Goal: Communication & Community: Answer question/provide support

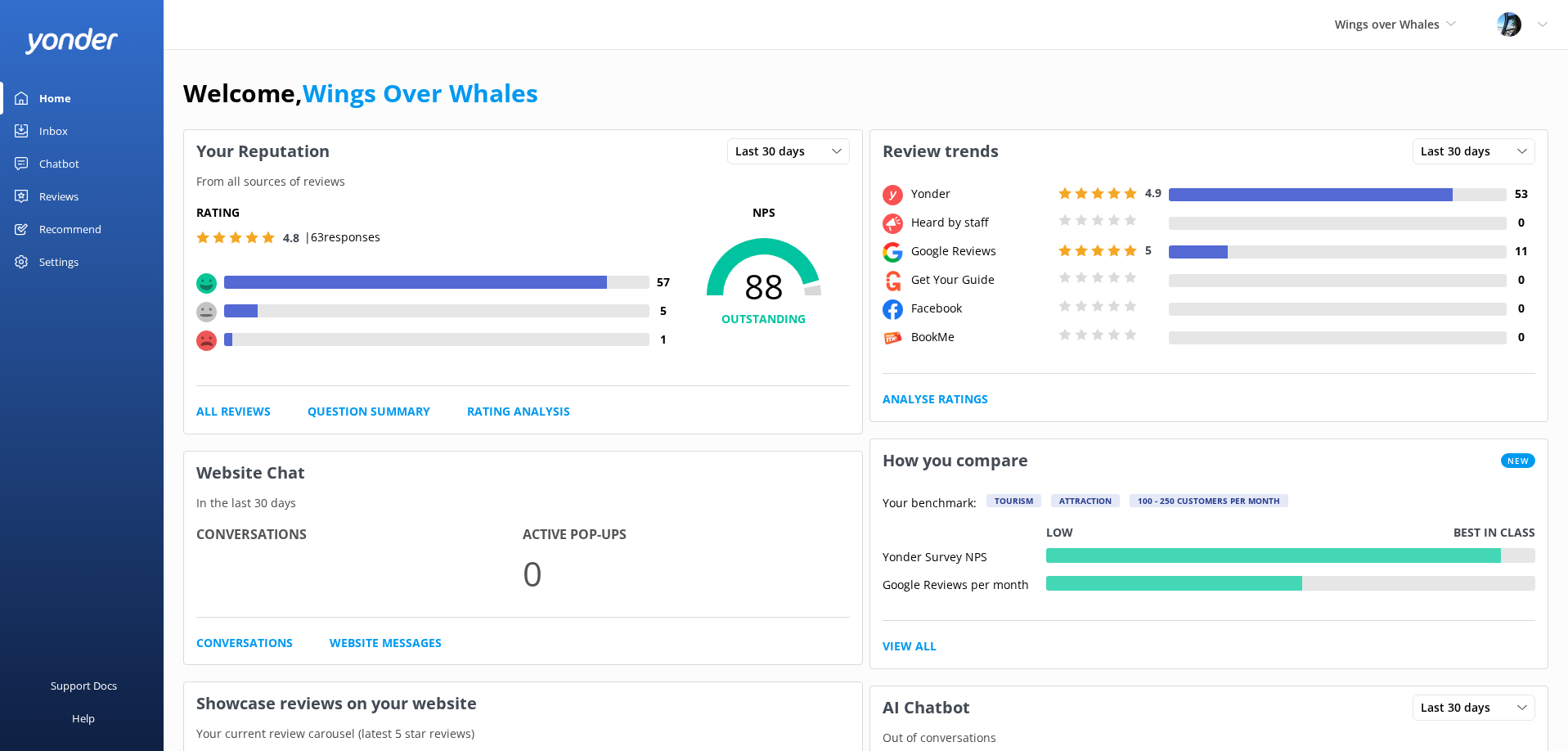
click at [47, 199] on div "Reviews" at bounding box center [58, 196] width 39 height 33
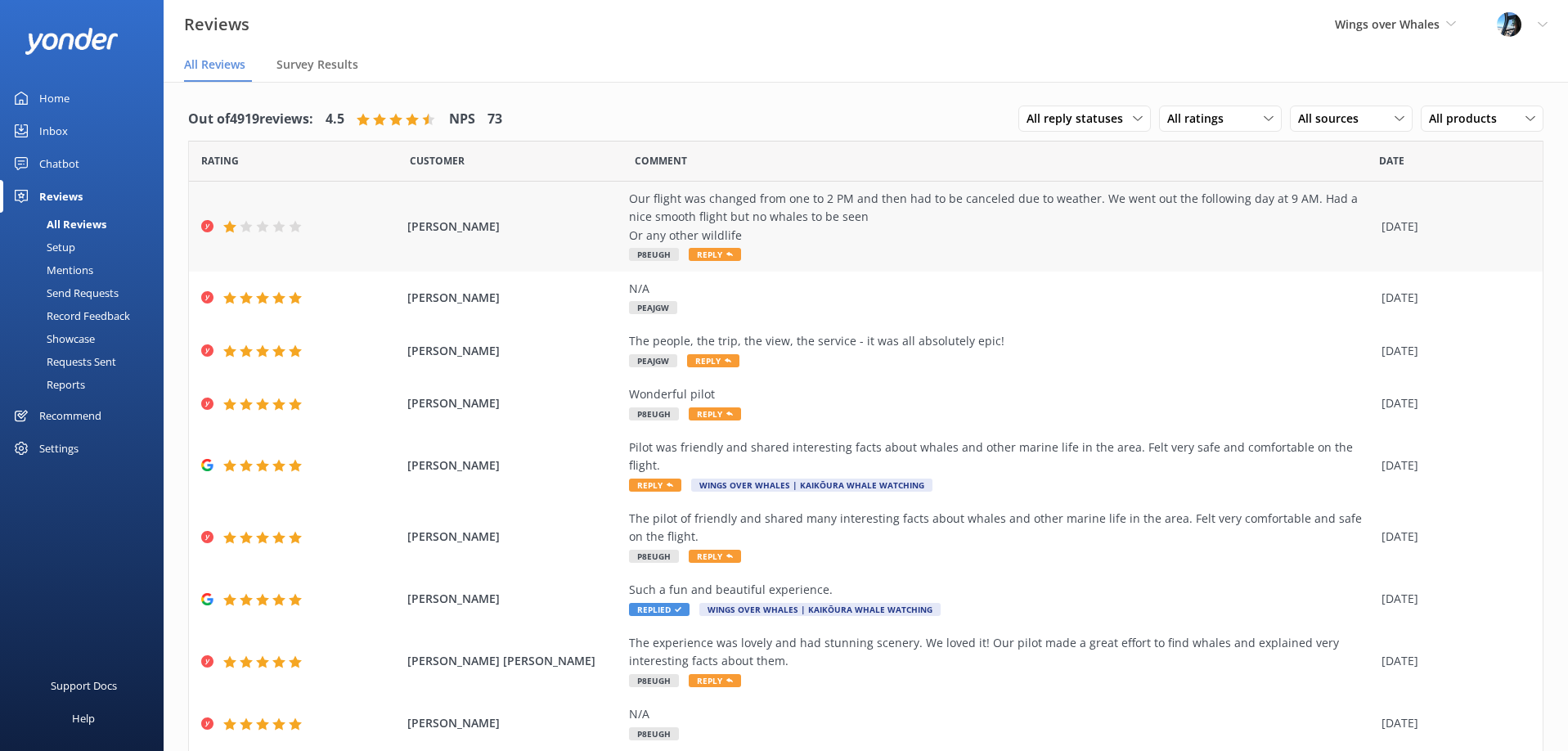
click at [774, 225] on div "Our flight was changed from one to 2 PM and then had to be canceled due to weat…" at bounding box center [1001, 217] width 744 height 55
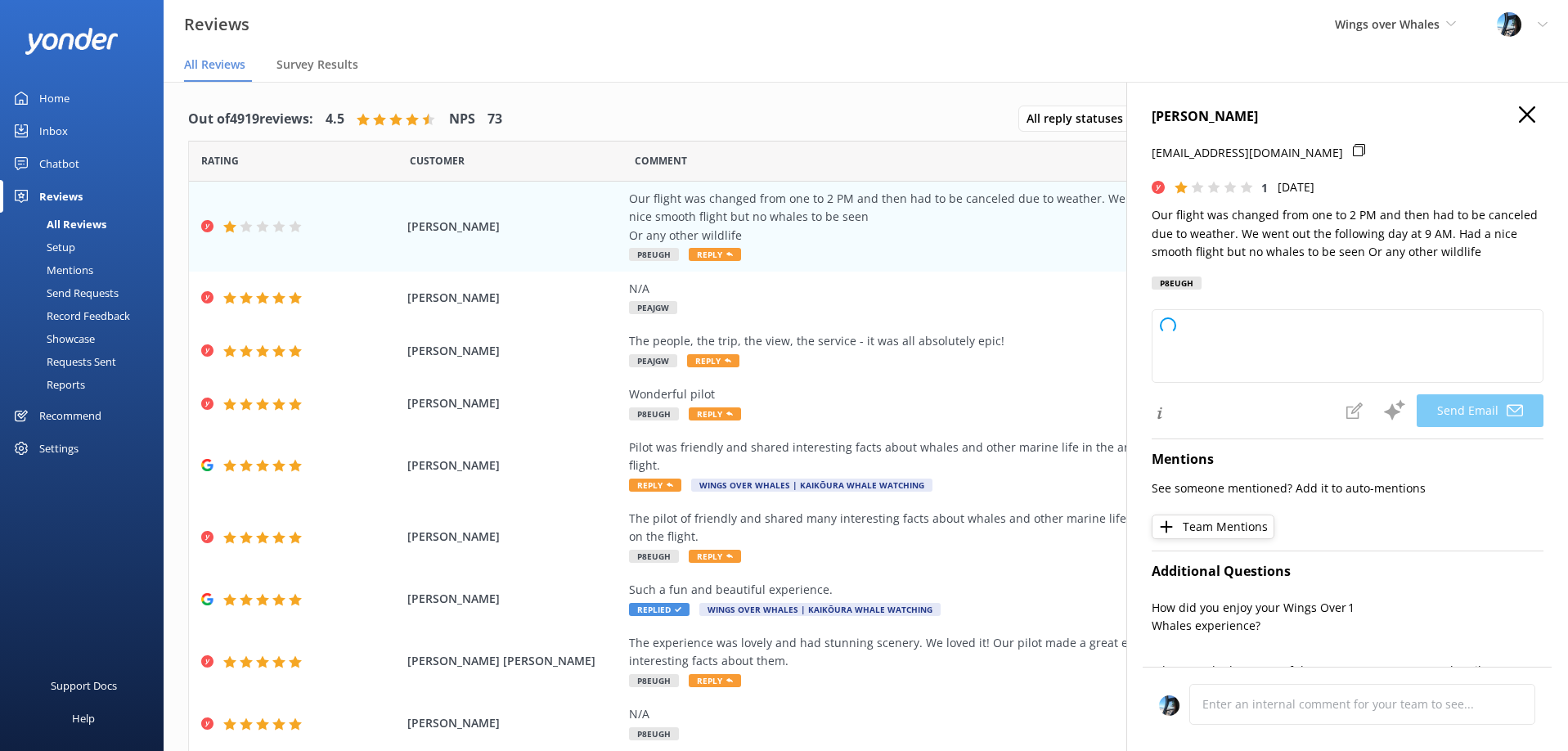
type textarea "Hi [PERSON_NAME], Thank you for sharing your feedback. We’re sorry to hear abou…"
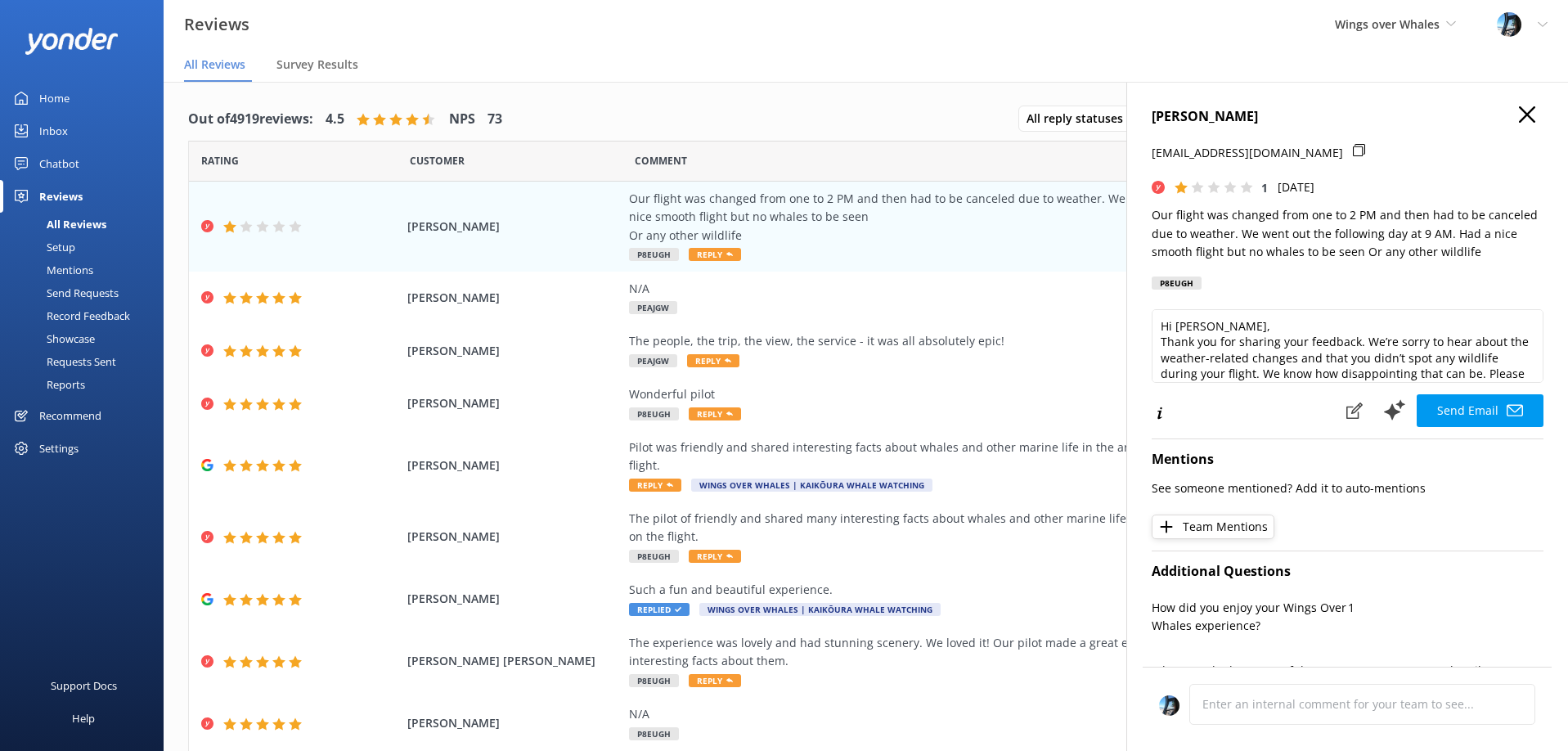
click at [1528, 117] on icon "button" at bounding box center [1527, 115] width 16 height 16
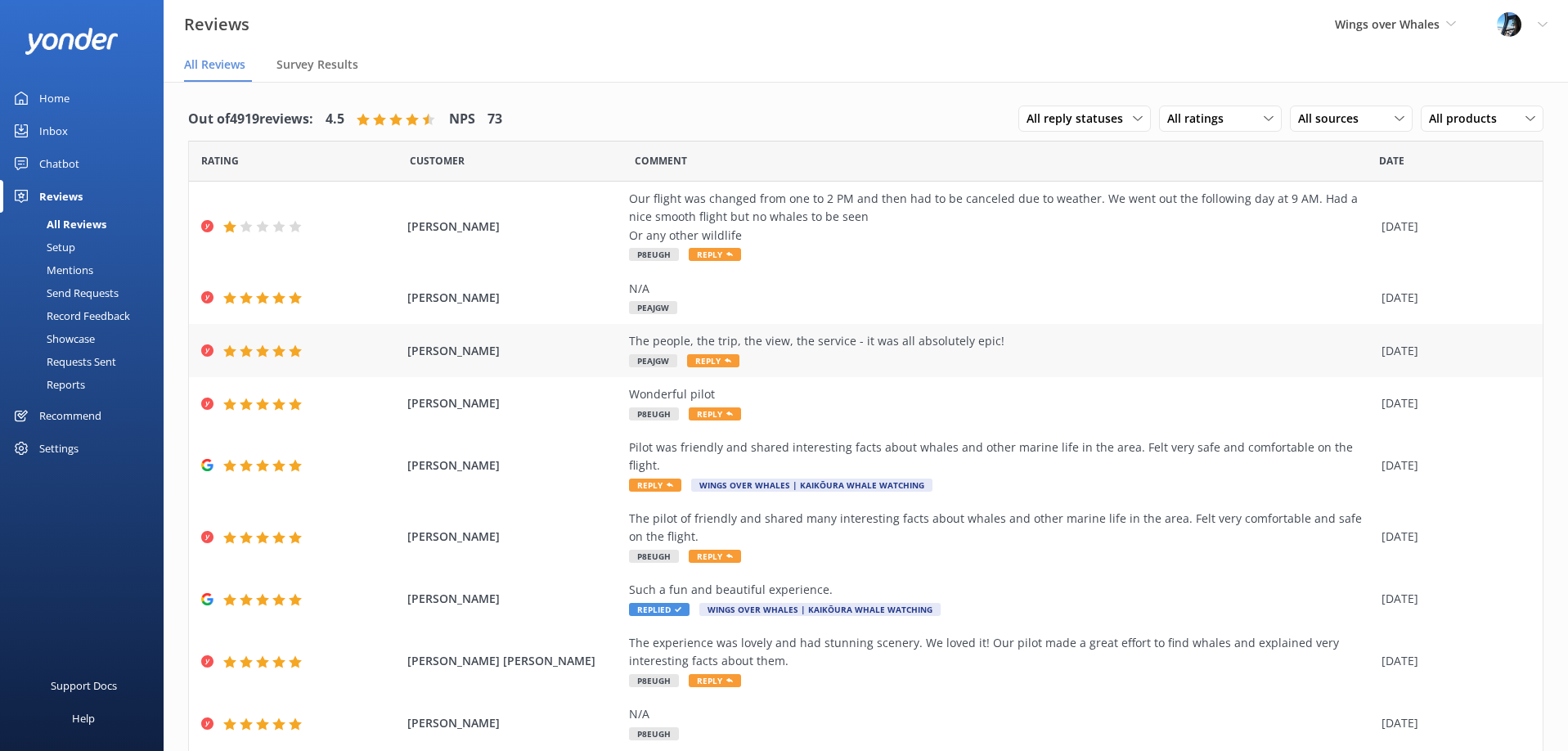
click at [827, 365] on div "The people, the trip, the view, the service - it was all absolutely epic! PEAJG…" at bounding box center [1001, 350] width 744 height 36
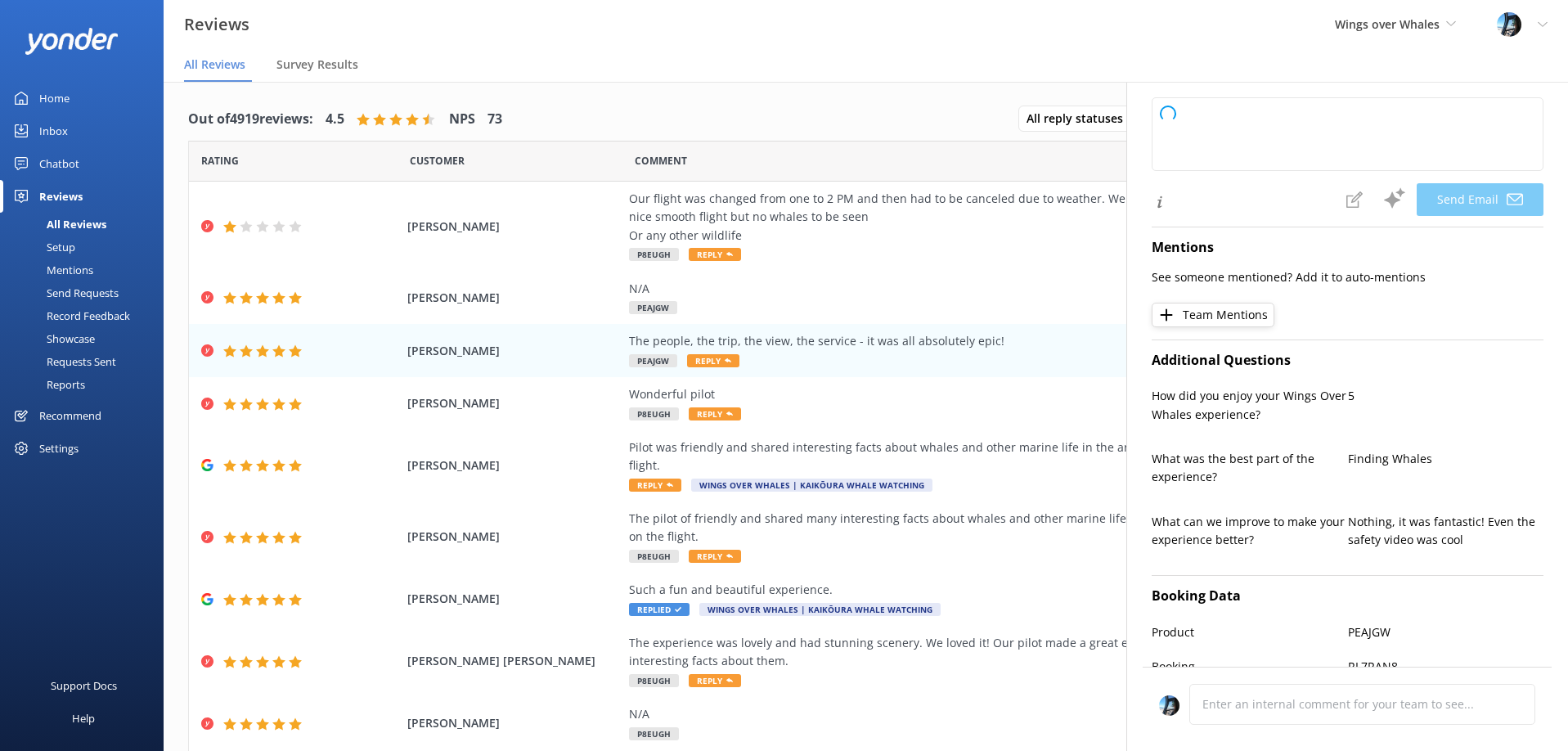
type textarea "Thank you so much, Becs! We're thrilled to hear you had such an epic experience…"
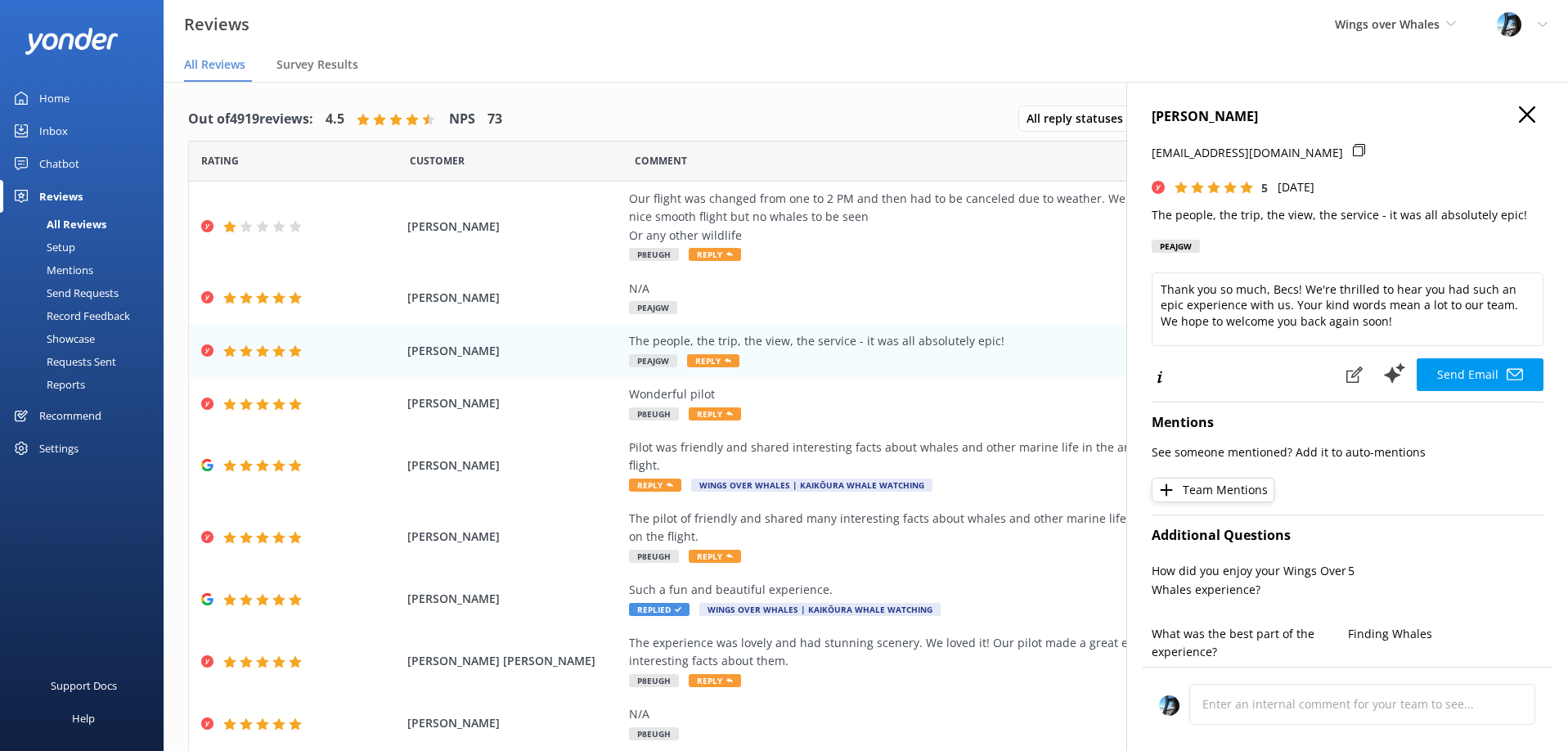
click at [1524, 118] on icon "button" at bounding box center [1527, 115] width 16 height 16
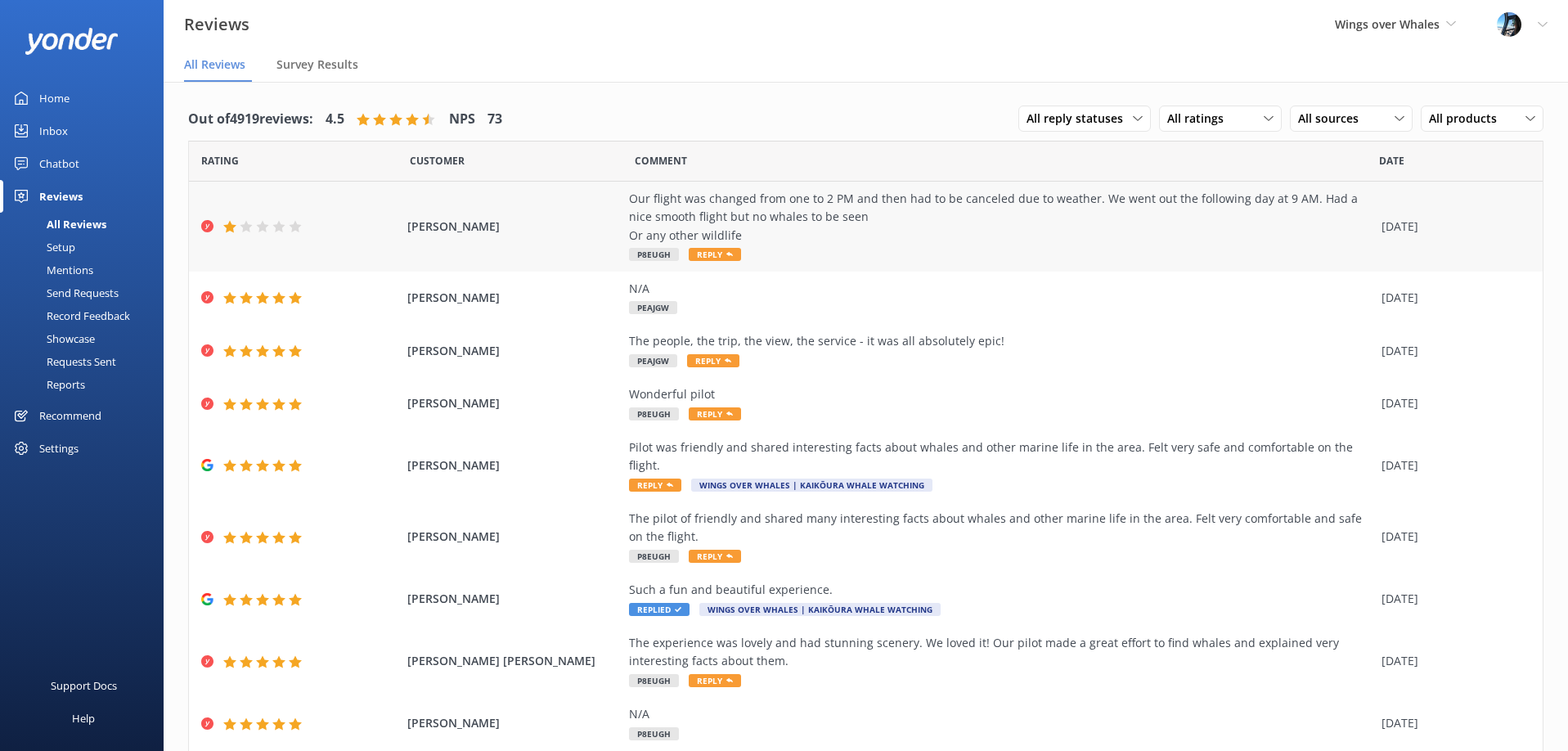
click at [988, 215] on div "Our flight was changed from one to 2 PM and then had to be canceled due to weat…" at bounding box center [1001, 217] width 744 height 55
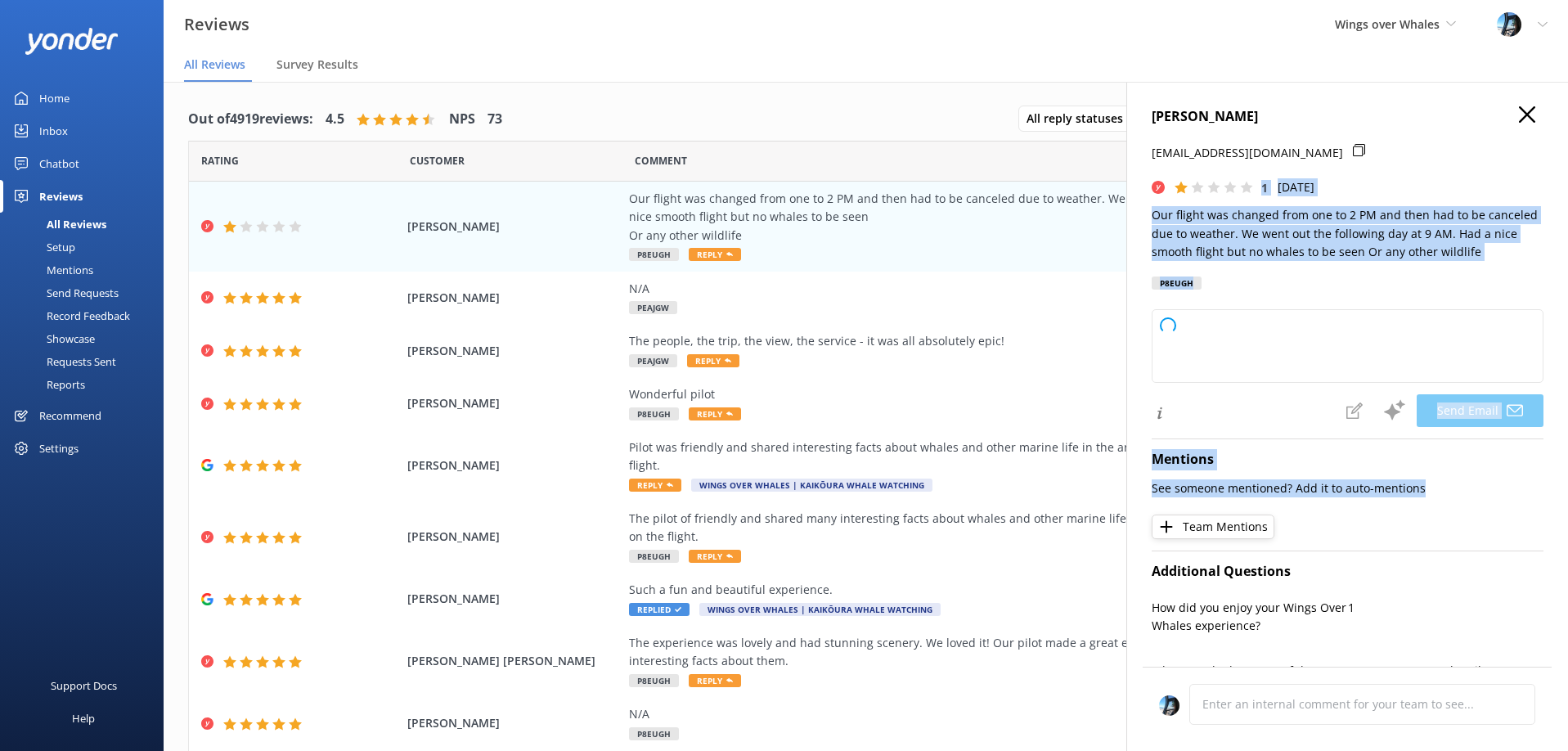
drag, startPoint x: 1483, startPoint y: 175, endPoint x: 1314, endPoint y: 515, distance: 379.7
click at [1320, 506] on div "[PERSON_NAME] [EMAIL_ADDRESS][DOMAIN_NAME] 1 [DATE] Our flight was changed from…" at bounding box center [1347, 457] width 442 height 751
type textarea "Hi [PERSON_NAME], Thank you for sharing your experience. We're truly sorry for …"
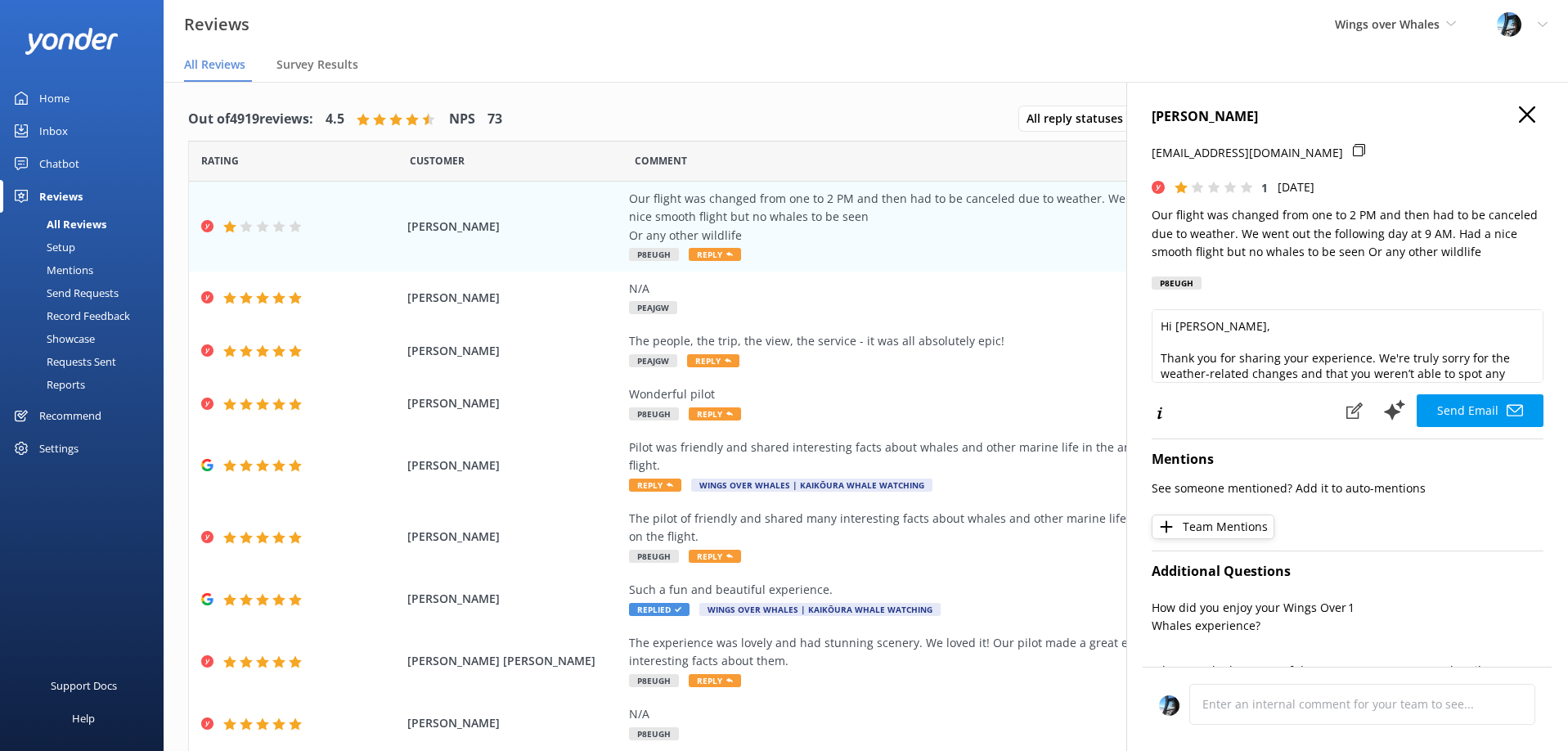
click at [1434, 519] on div "Mentions See someone mentioned? Add it to auto-mentions Team Mentions" at bounding box center [1347, 490] width 392 height 102
click at [1519, 113] on icon "button" at bounding box center [1527, 115] width 16 height 16
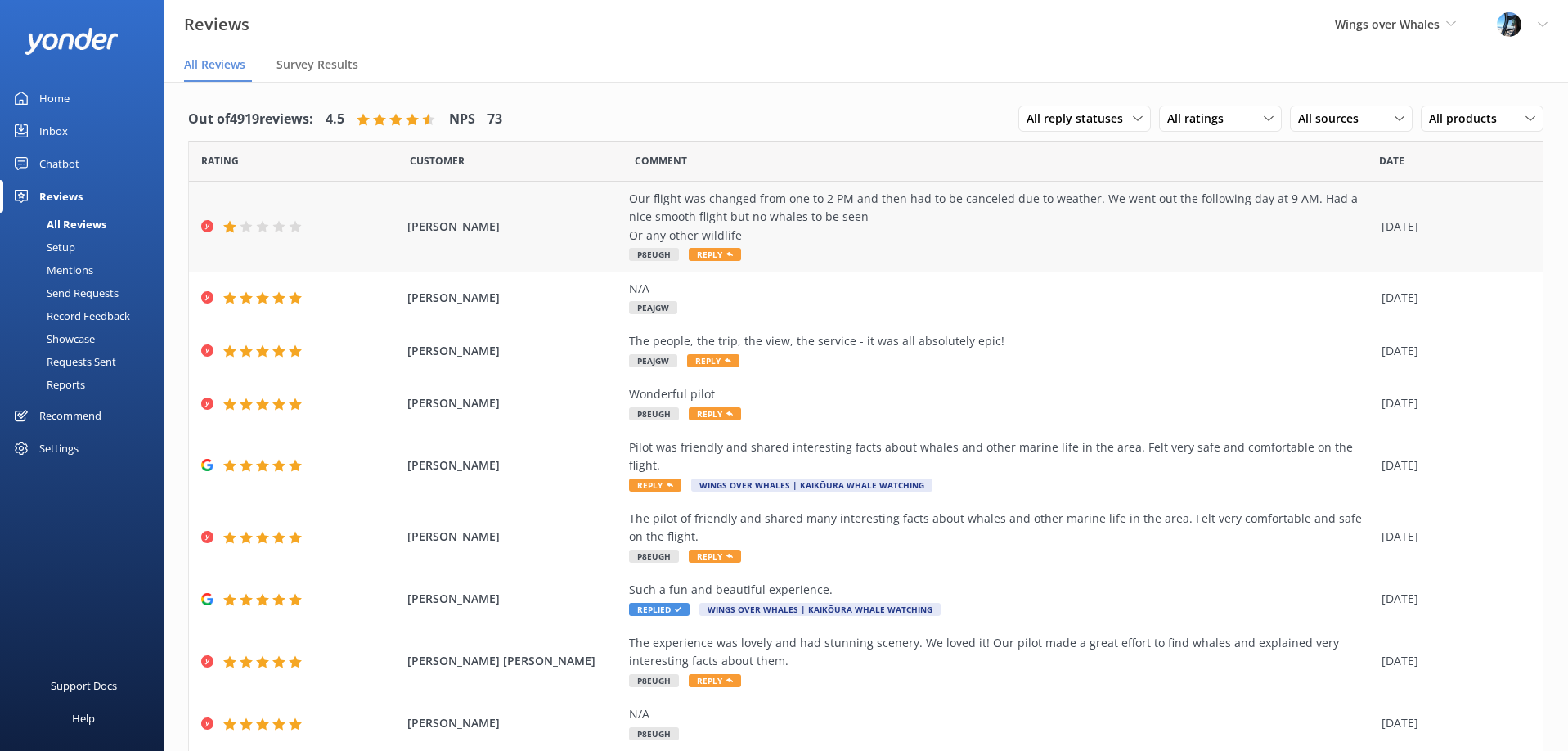
click at [1006, 228] on div "Our flight was changed from one to 2 PM and then had to be canceled due to weat…" at bounding box center [1001, 217] width 744 height 55
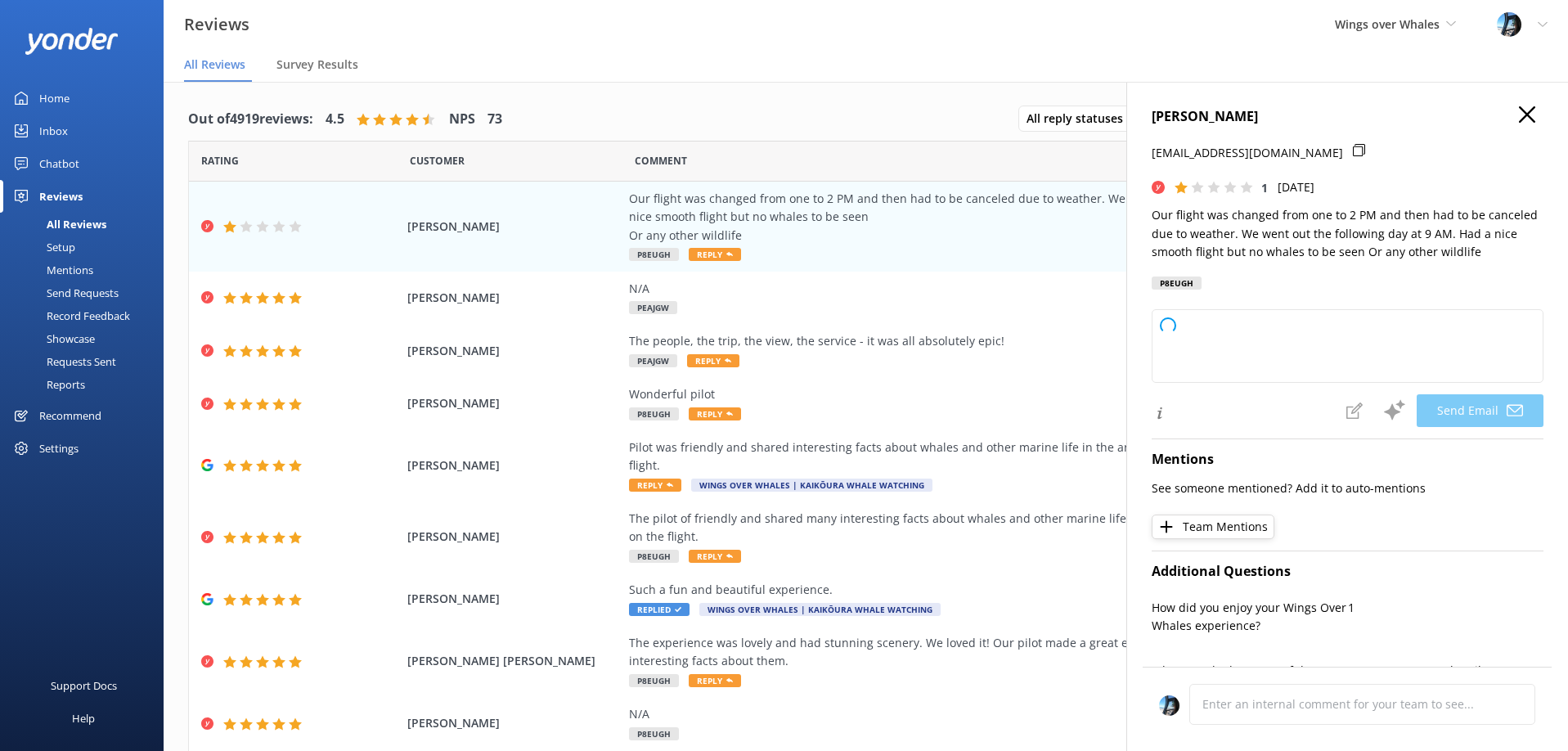
type textarea "Hi [PERSON_NAME], Thank you for sharing your feedback. We’re sorry to hear abou…"
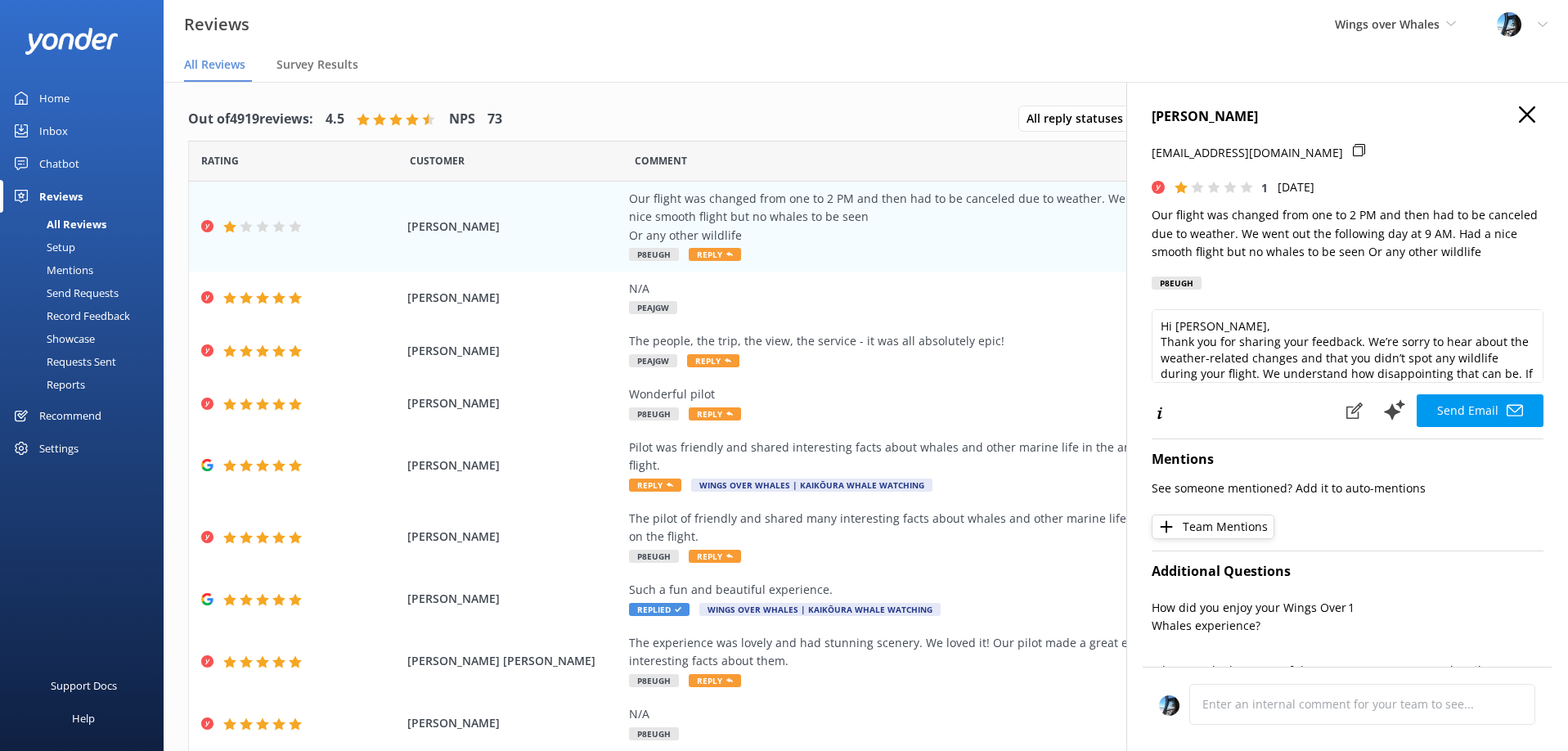
click at [1527, 121] on icon "button" at bounding box center [1527, 115] width 16 height 16
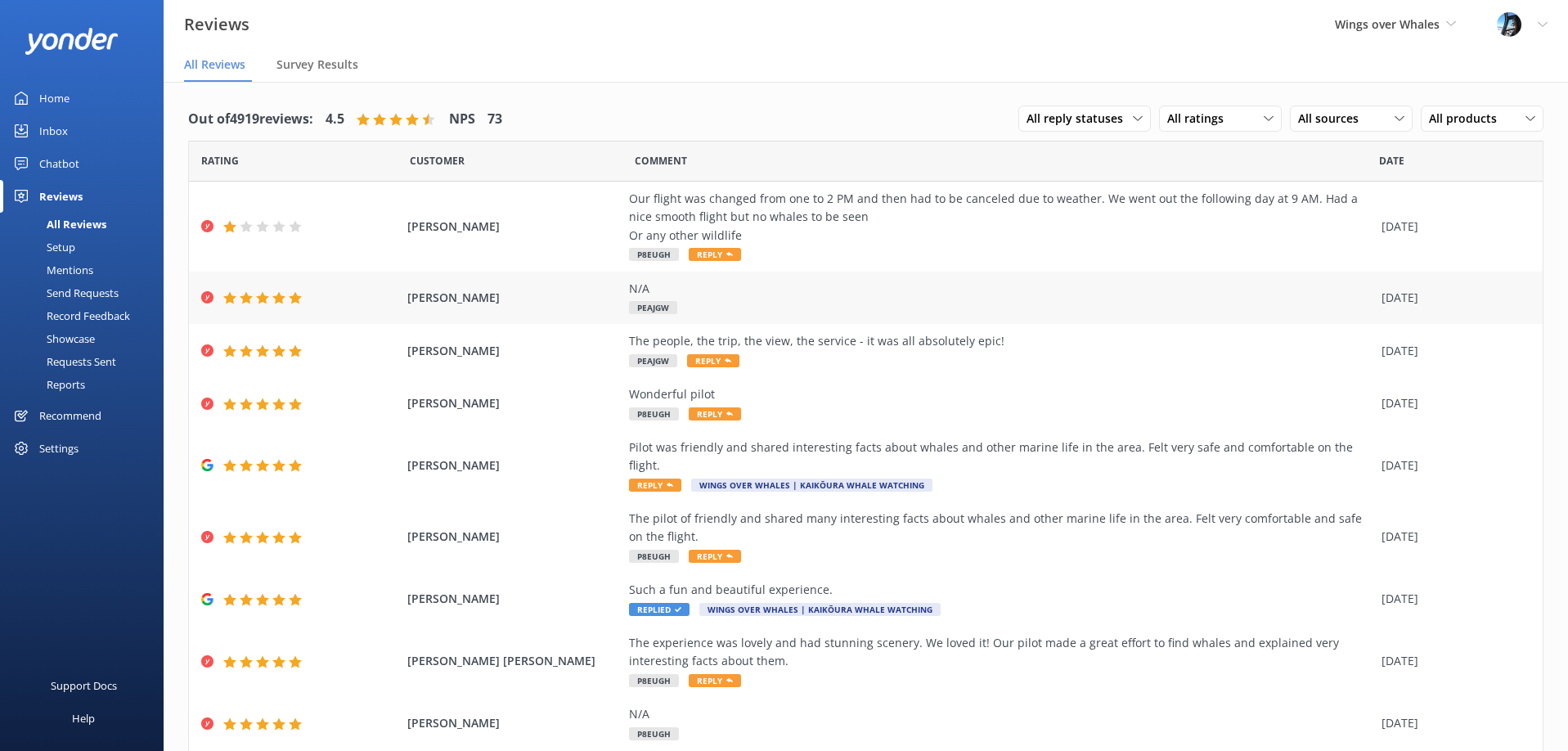
scroll to position [1, 0]
